Goal: Task Accomplishment & Management: Manage account settings

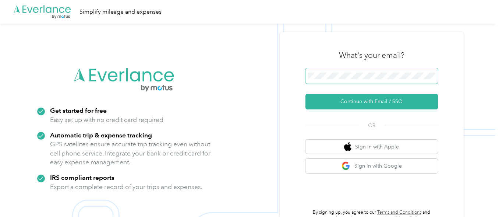
click at [340, 80] on span at bounding box center [371, 75] width 132 height 15
click at [336, 72] on span at bounding box center [371, 75] width 132 height 15
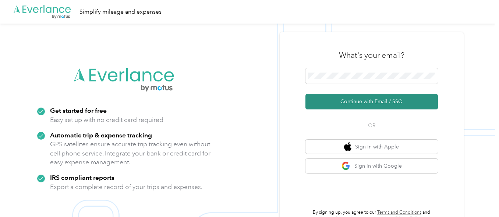
click at [374, 103] on button "Continue with Email / SSO" at bounding box center [371, 101] width 132 height 15
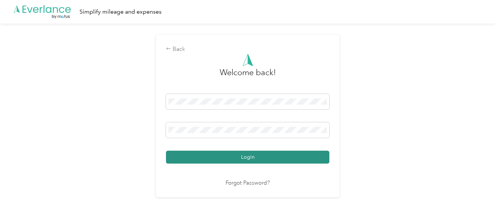
click at [262, 156] on button "Login" at bounding box center [247, 157] width 163 height 13
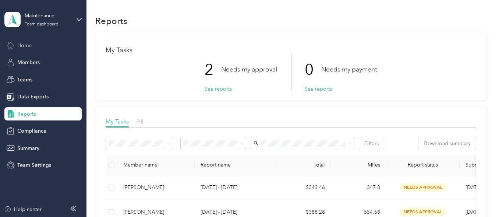
click at [26, 44] on span "Home" at bounding box center [24, 46] width 14 height 8
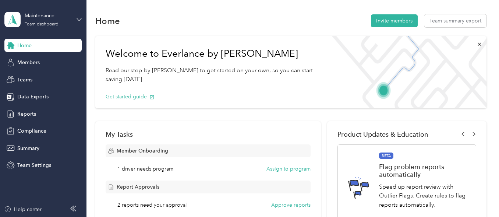
click at [79, 18] on icon at bounding box center [79, 19] width 5 height 5
click at [39, 77] on div "Personal dashboard" at bounding box center [34, 77] width 46 height 8
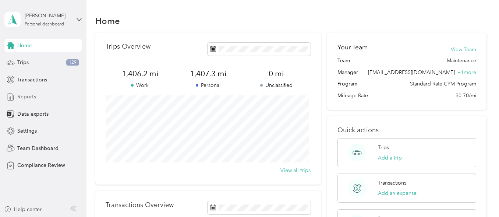
drag, startPoint x: 26, startPoint y: 93, endPoint x: 46, endPoint y: 98, distance: 21.1
click at [26, 95] on span "Reports" at bounding box center [26, 97] width 19 height 8
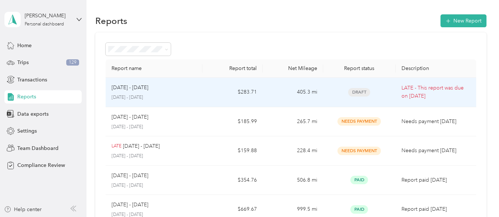
click at [416, 92] on p "LATE - This report was due on [DATE]" at bounding box center [436, 92] width 69 height 16
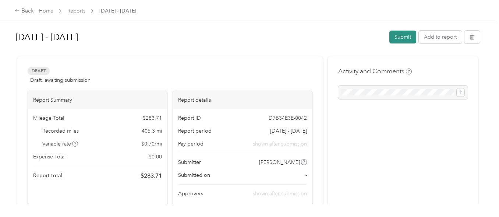
click at [401, 38] on button "Submit" at bounding box center [402, 37] width 27 height 13
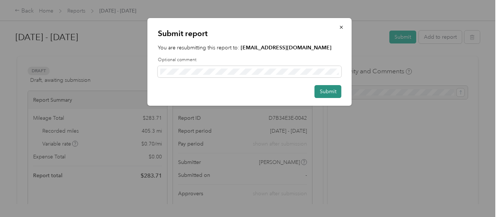
click at [330, 98] on button "Submit" at bounding box center [328, 91] width 27 height 13
